Goal: Use online tool/utility: Utilize a website feature to perform a specific function

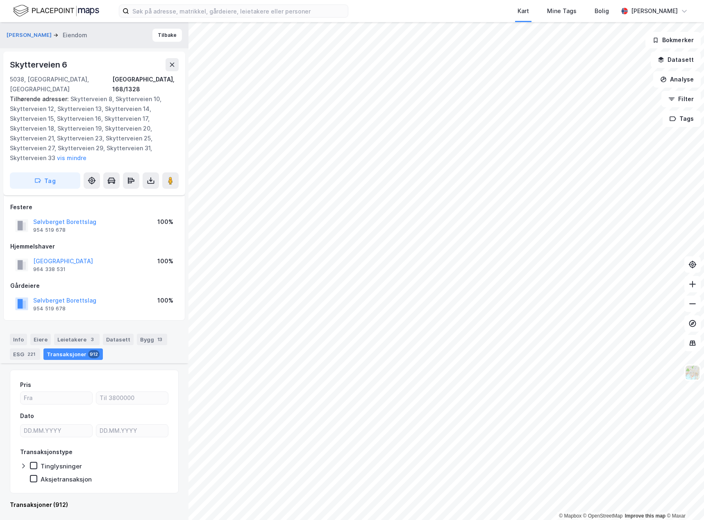
scroll to position [3819, 0]
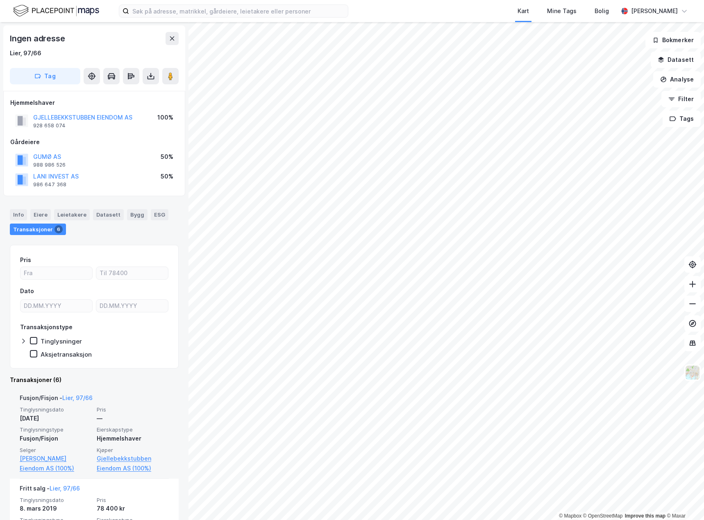
drag, startPoint x: 85, startPoint y: 427, endPoint x: 167, endPoint y: 419, distance: 82.3
click at [167, 419] on div "Fusjon/Fisjon - Lier, 97/66 Tinglysningsdato 7. sep. 2022 Pris — Tinglysningsty…" at bounding box center [94, 433] width 169 height 91
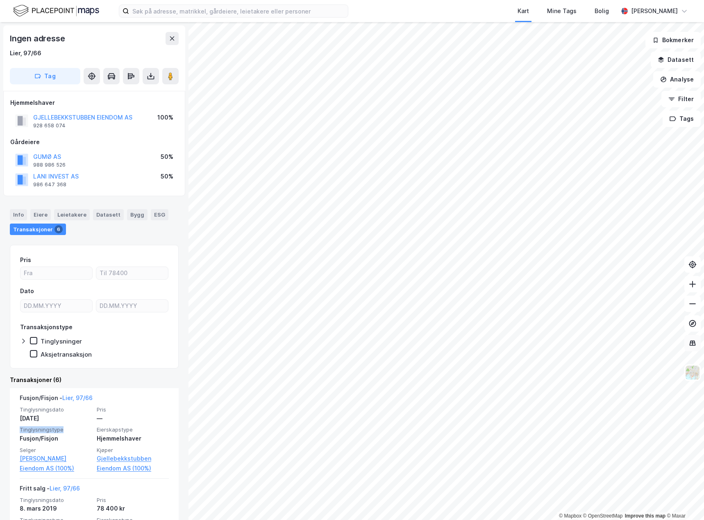
click at [689, 343] on icon at bounding box center [692, 343] width 8 height 8
click at [683, 78] on button "Analyse" at bounding box center [677, 79] width 48 height 16
click at [609, 100] on div "Tegn område" at bounding box center [605, 96] width 71 height 7
